Goal: Information Seeking & Learning: Learn about a topic

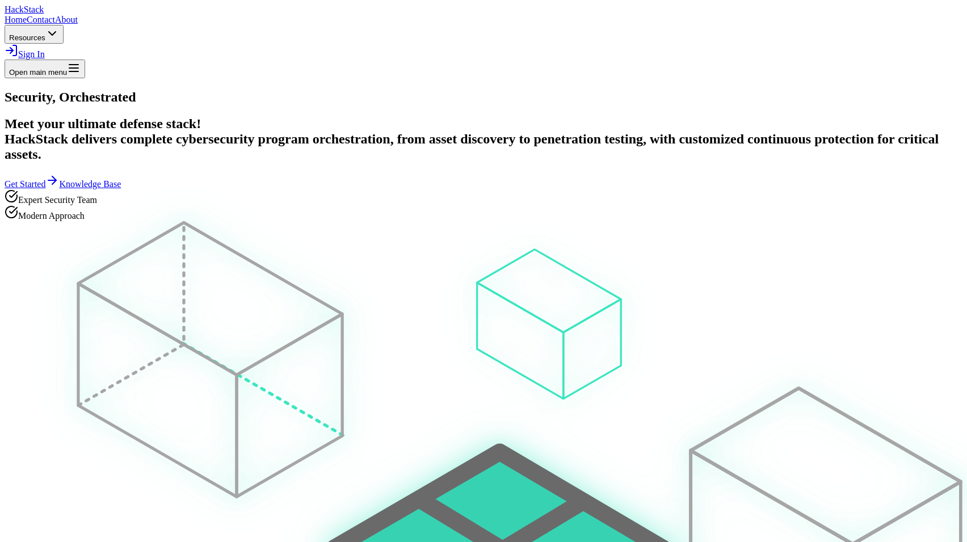
click at [45, 49] on link "Sign In" at bounding box center [25, 54] width 40 height 10
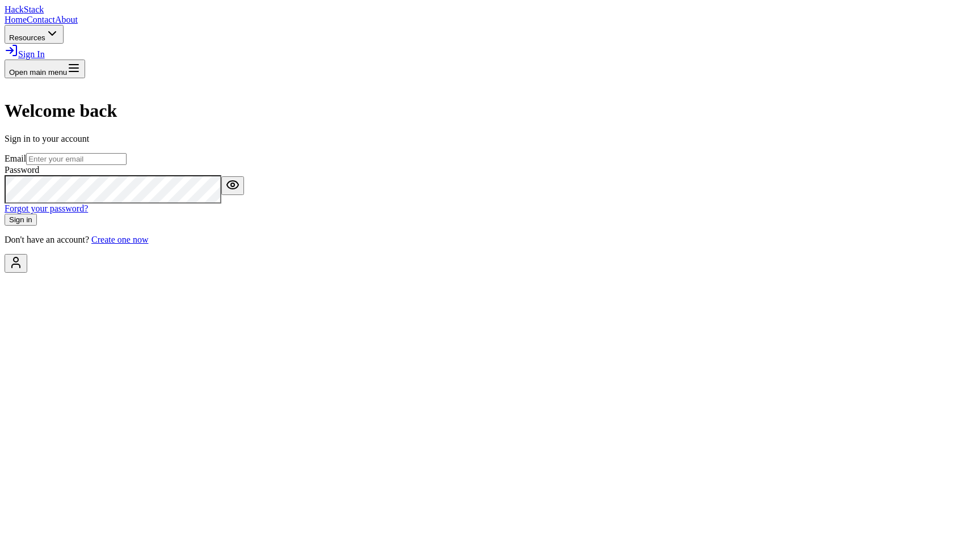
click at [126, 165] on input "email" at bounding box center [76, 159] width 100 height 12
click at [5, 273] on com-1password-button at bounding box center [5, 273] width 0 height 0
click at [44, 14] on span "Stack" at bounding box center [34, 10] width 20 height 10
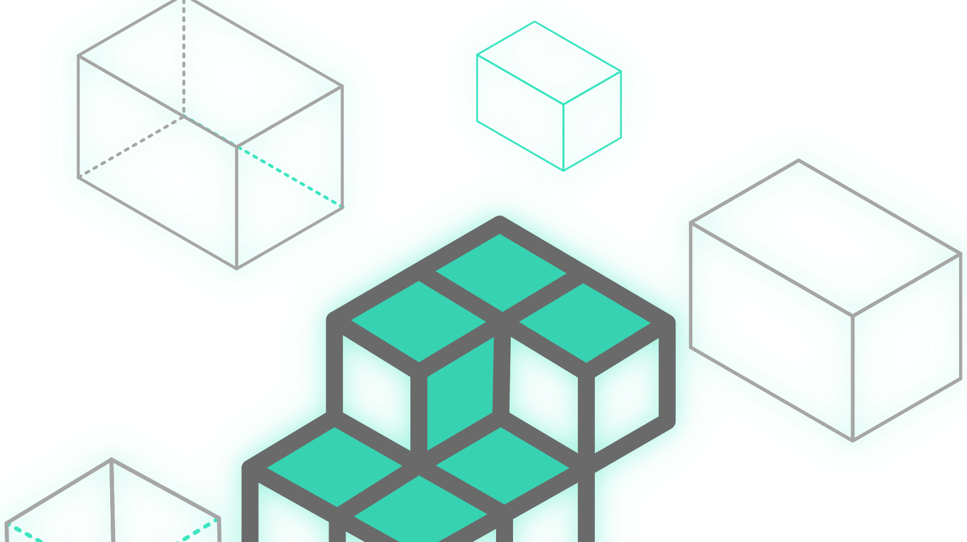
scroll to position [70, 0]
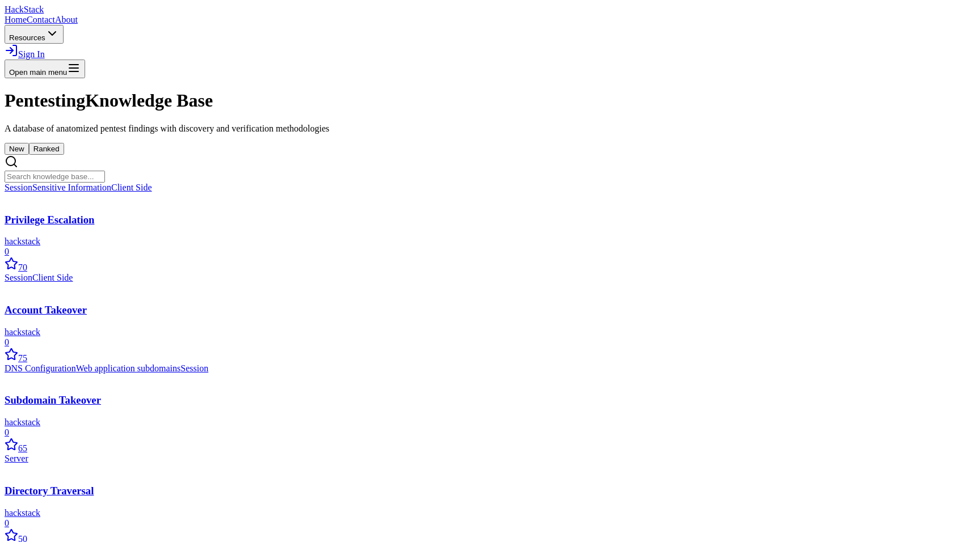
click at [64, 155] on button "Ranked" at bounding box center [46, 149] width 35 height 12
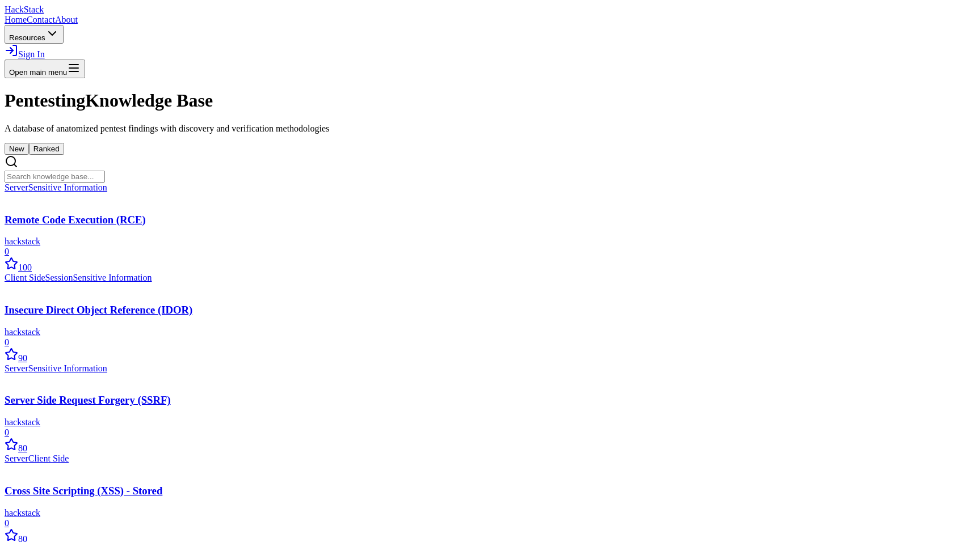
click at [29, 155] on button "New" at bounding box center [17, 149] width 24 height 12
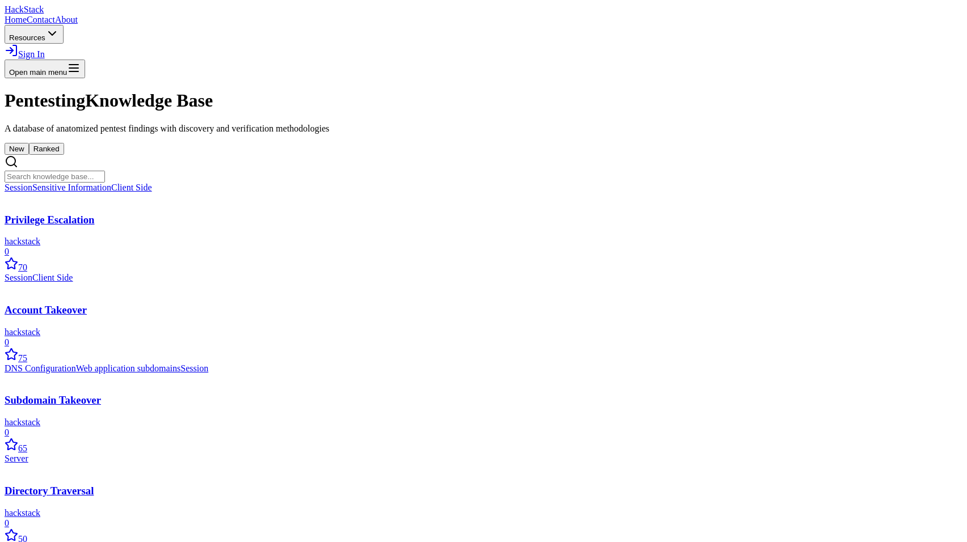
click at [64, 155] on button "Ranked" at bounding box center [46, 149] width 35 height 12
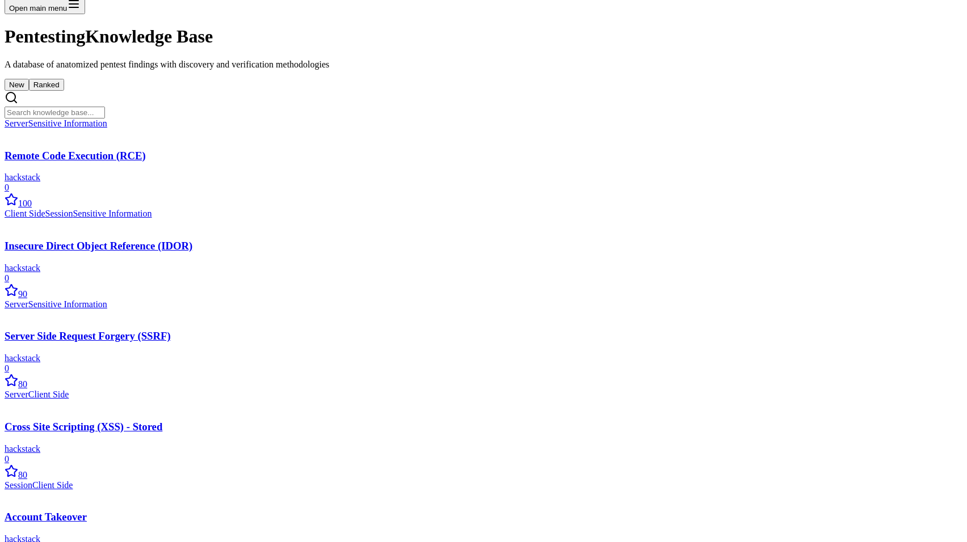
scroll to position [65, 0]
click at [105, 117] on input "text" at bounding box center [55, 112] width 100 height 12
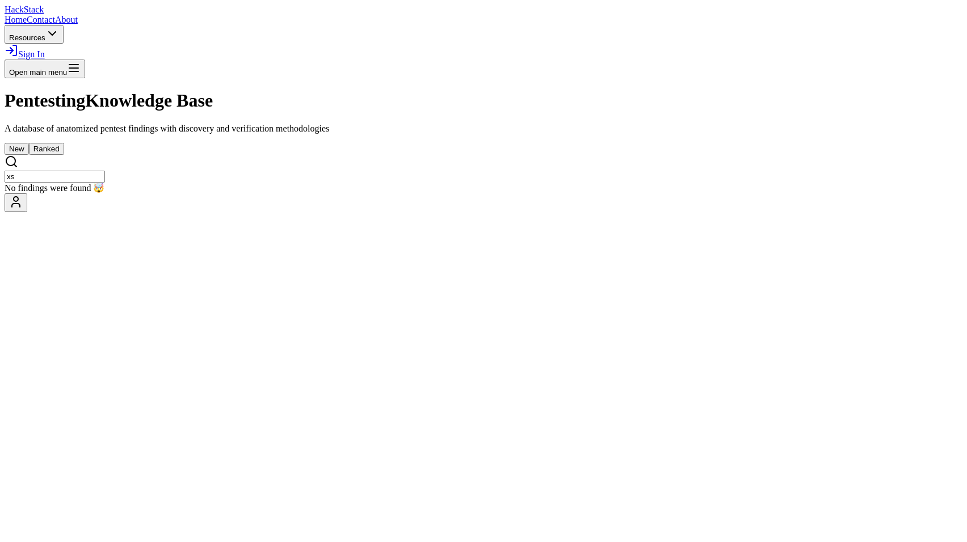
type input "x"
click at [29, 143] on button "New" at bounding box center [17, 149] width 24 height 12
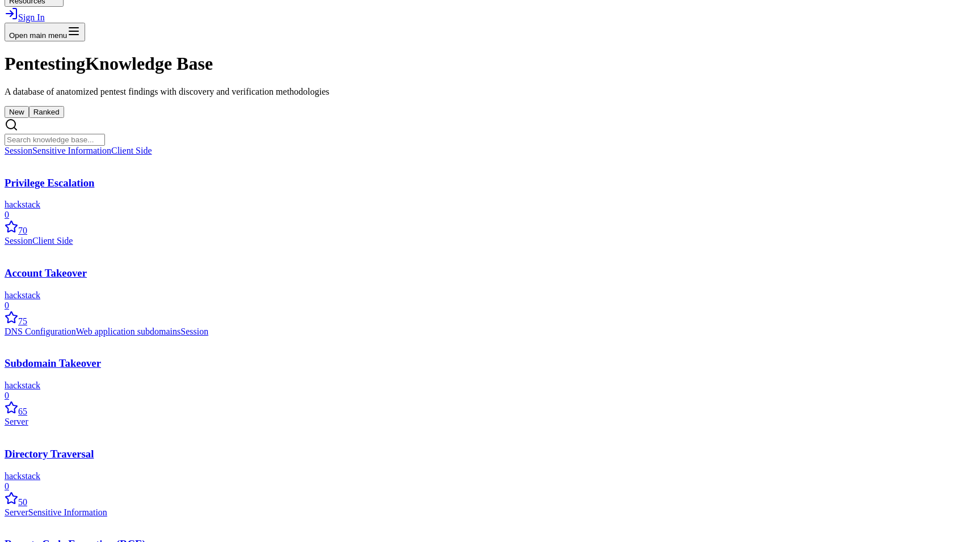
click at [64, 118] on button "Ranked" at bounding box center [46, 112] width 35 height 12
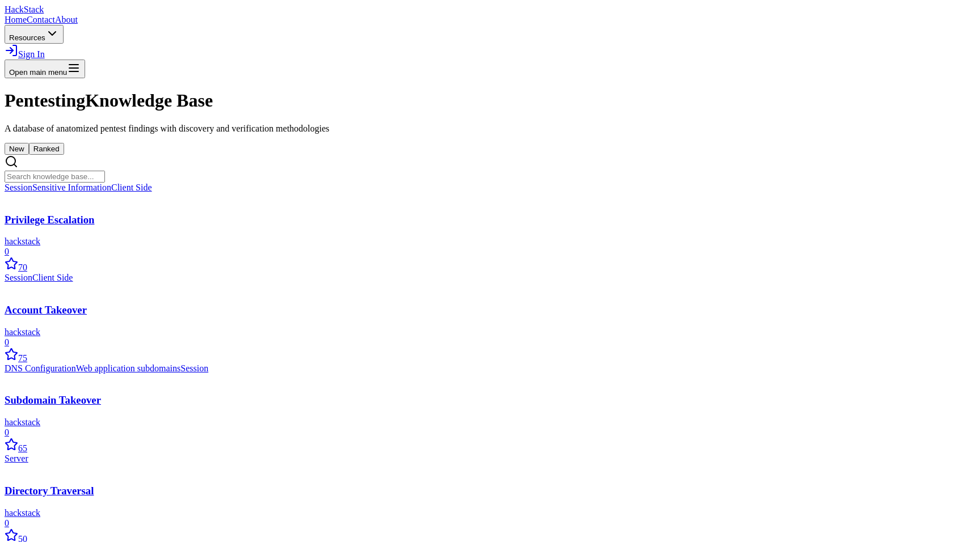
scroll to position [37, 0]
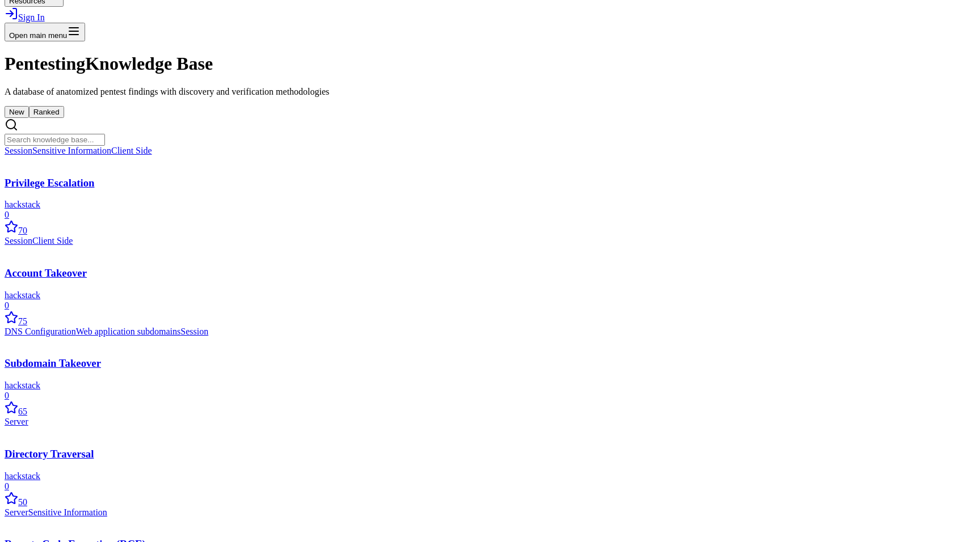
click at [105, 146] on input "text" at bounding box center [55, 140] width 100 height 12
type input "priv"
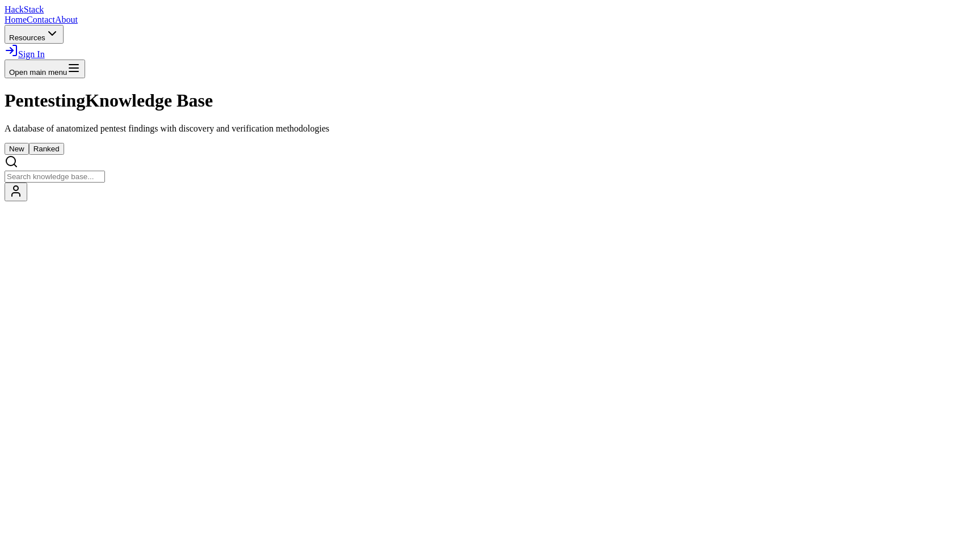
scroll to position [37, 0]
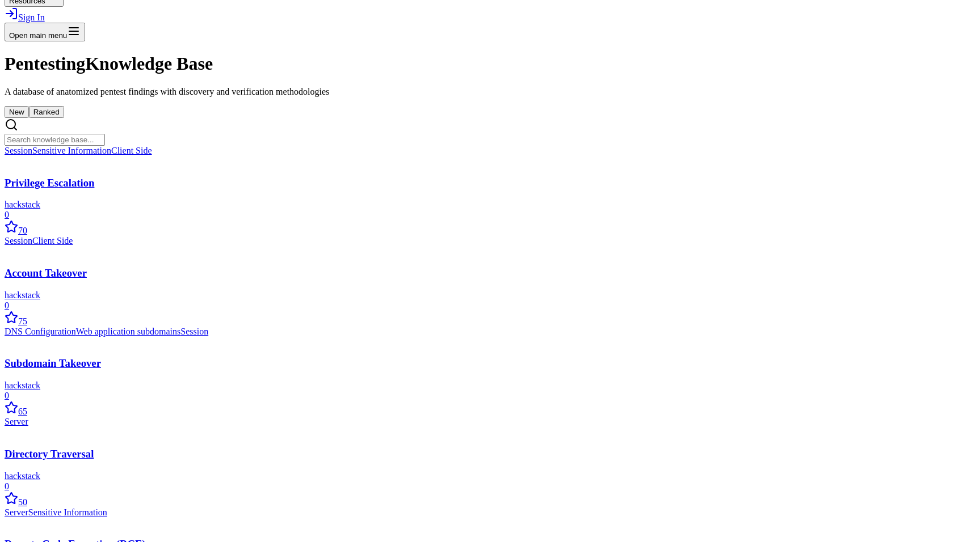
click at [272, 216] on div "Session Sensitive Information Client Side Privilege Escalation hackstack 0 70" at bounding box center [483, 191] width 957 height 90
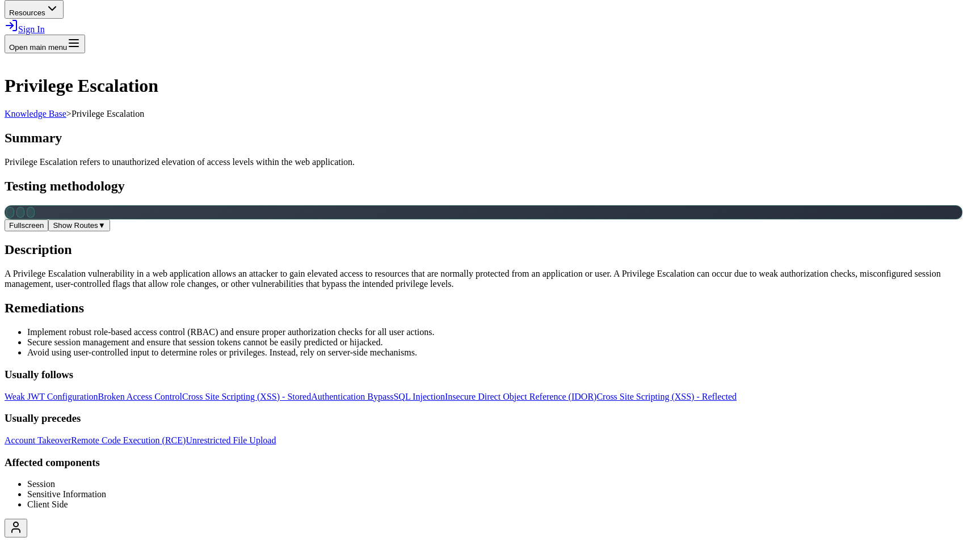
scroll to position [173, 0]
drag, startPoint x: 459, startPoint y: 234, endPoint x: 392, endPoint y: 252, distance: 69.4
click at [392, 220] on div "robots.txt, sitemap common paths Authorize Checks on All Roles Accessible Admin…" at bounding box center [483, 212] width 957 height 14
click at [472, 504] on div "Missing Anti-Automation" at bounding box center [711, 508] width 479 height 8
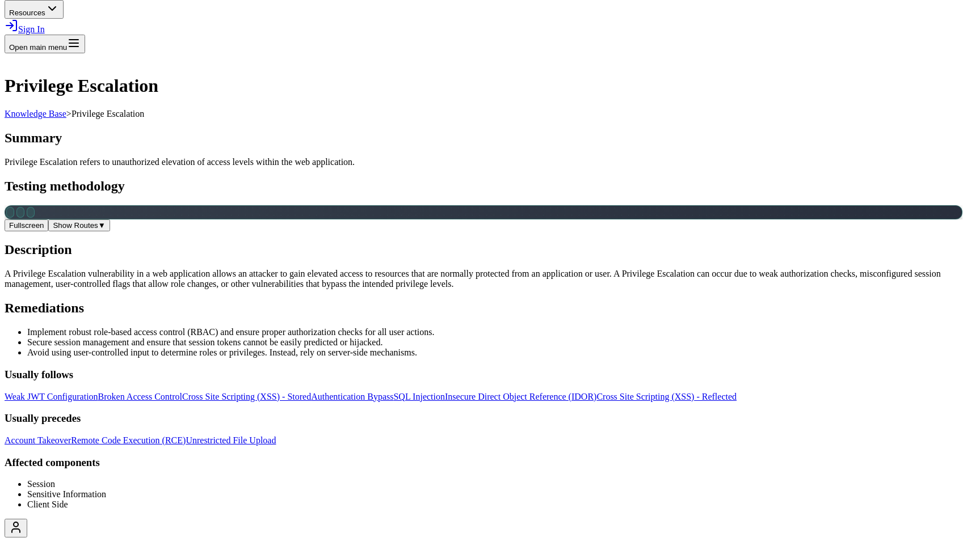
drag, startPoint x: 480, startPoint y: 270, endPoint x: 589, endPoint y: 165, distance: 151.2
click at [589, 390] on div "Protected Administrative Panel" at bounding box center [819, 394] width 479 height 8
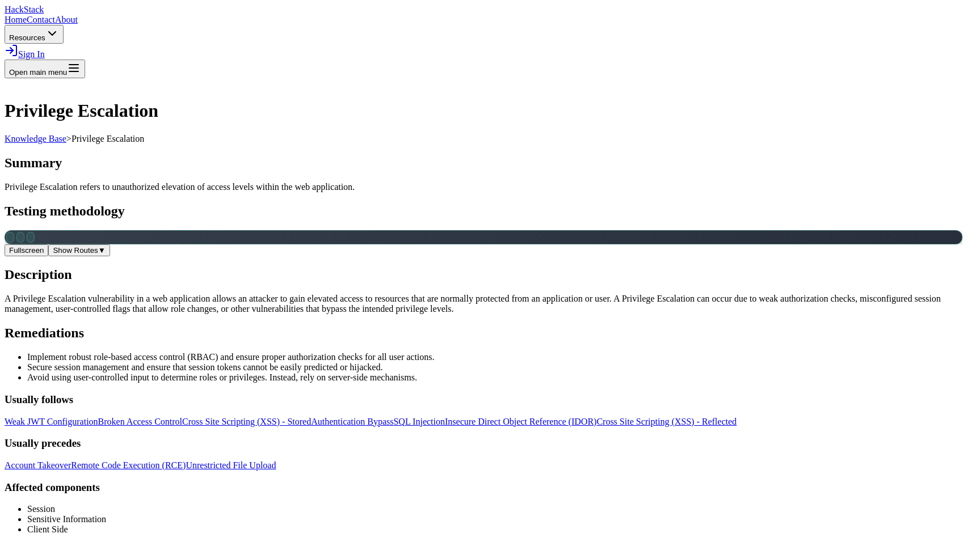
click at [44, 14] on span "Stack" at bounding box center [34, 10] width 20 height 10
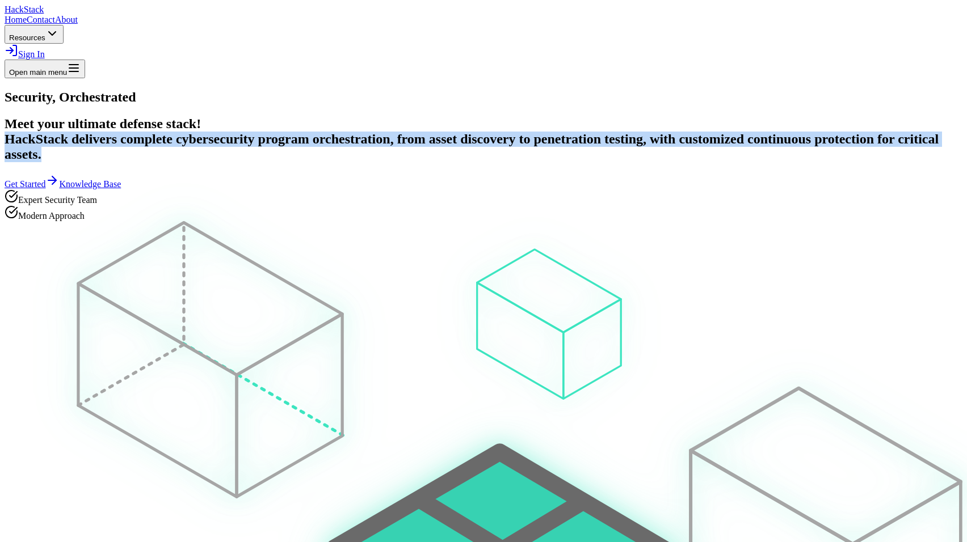
drag, startPoint x: 138, startPoint y: 218, endPoint x: 351, endPoint y: 280, distance: 222.1
click at [351, 162] on span "HackStack delivers complete cybersecurity program orchestration, from asset dis…" at bounding box center [472, 147] width 934 height 30
copy span "HackStack delivers complete cybersecurity program orchestration, from asset dis…"
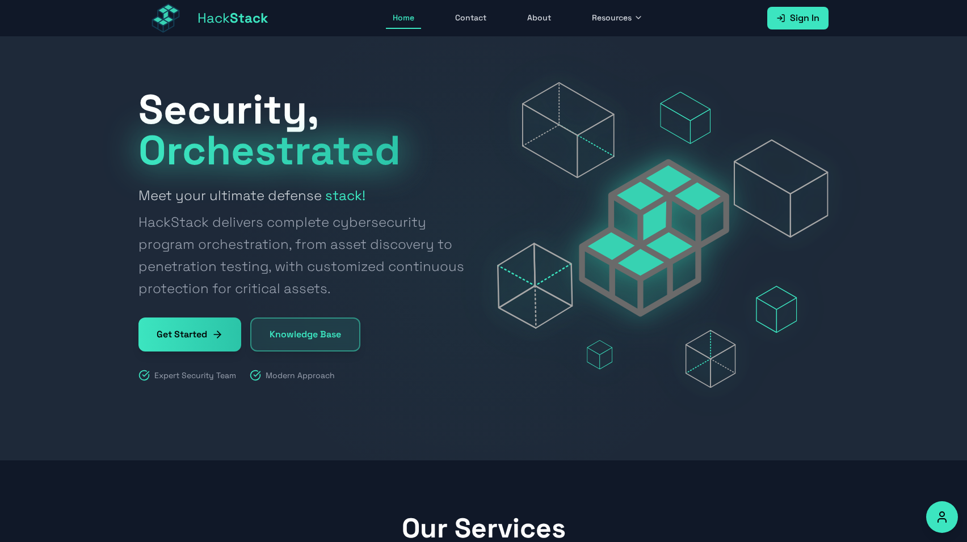
click at [540, 20] on link "About" at bounding box center [538, 18] width 37 height 22
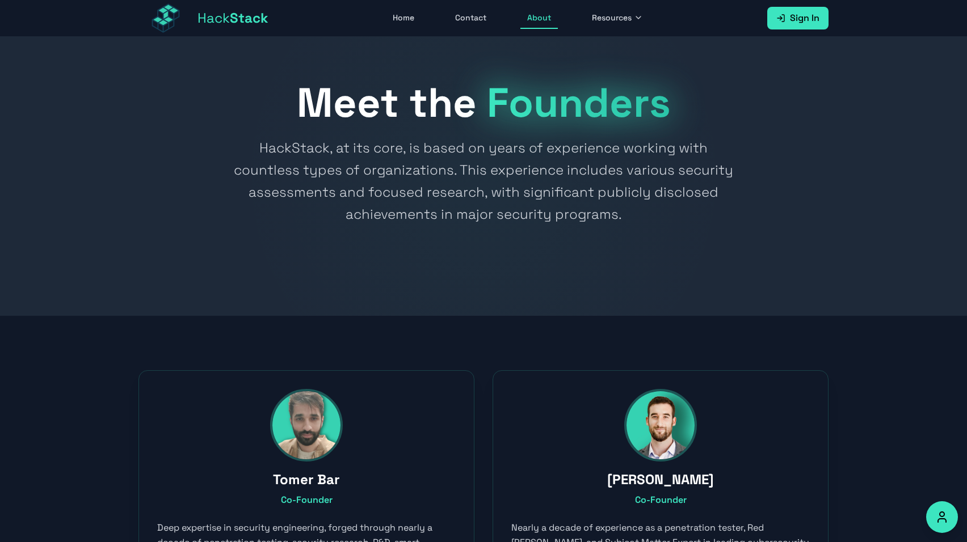
click at [458, 26] on link "Contact" at bounding box center [470, 18] width 45 height 22
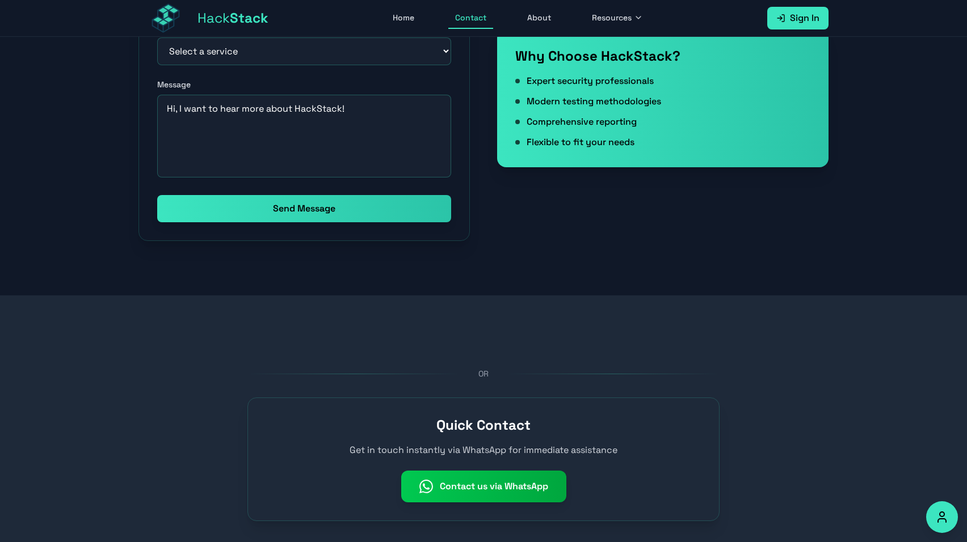
scroll to position [463, 0]
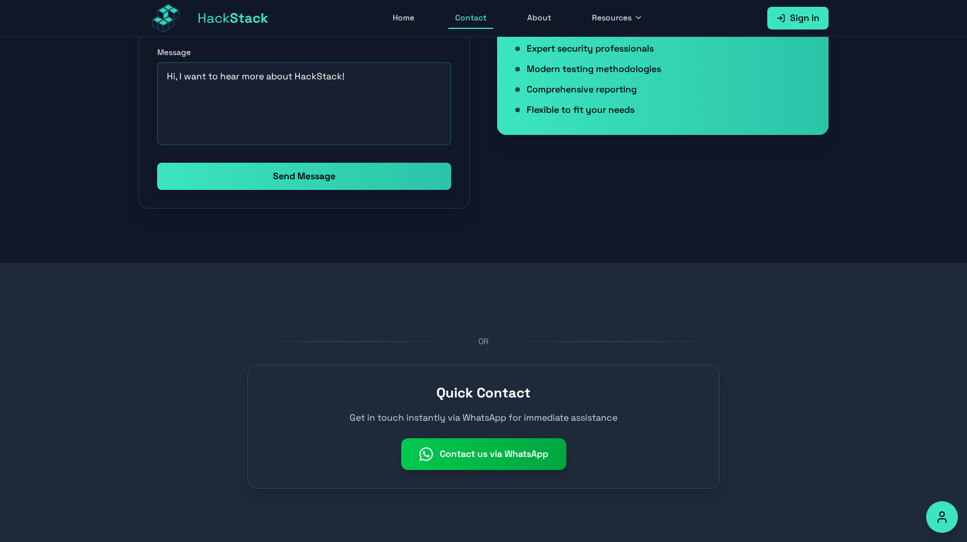
click at [504, 454] on link "Contact us via WhatsApp" at bounding box center [483, 454] width 165 height 32
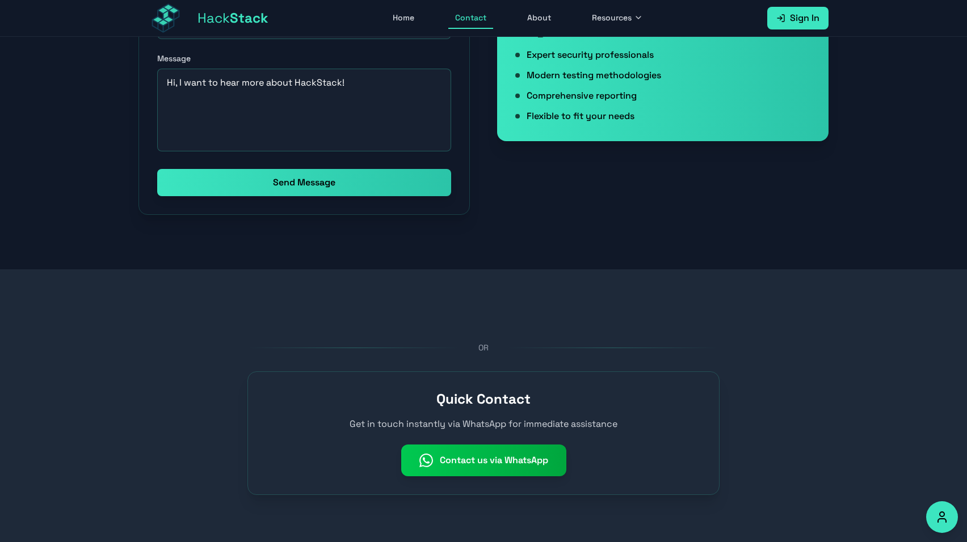
scroll to position [0, 0]
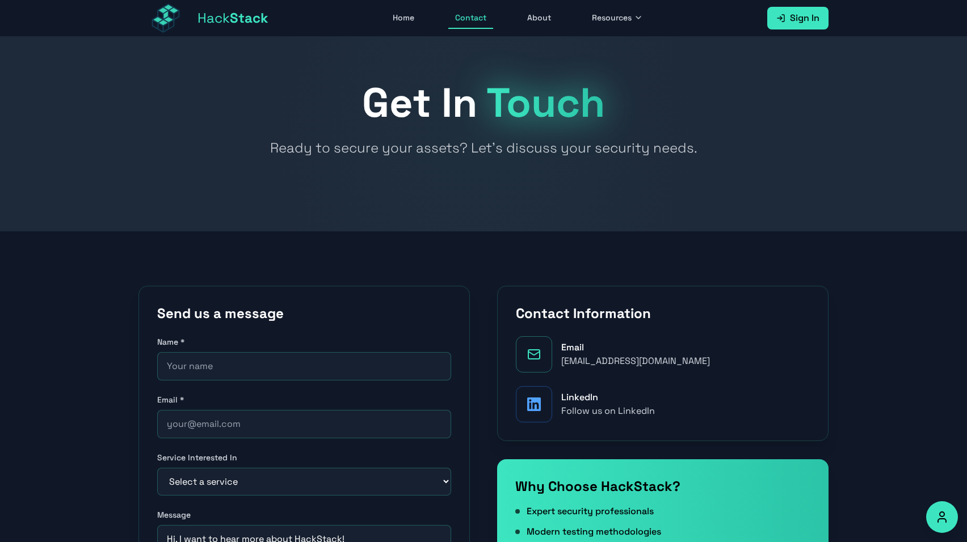
click at [240, 19] on span "Stack" at bounding box center [249, 18] width 39 height 18
